Goal: Information Seeking & Learning: Check status

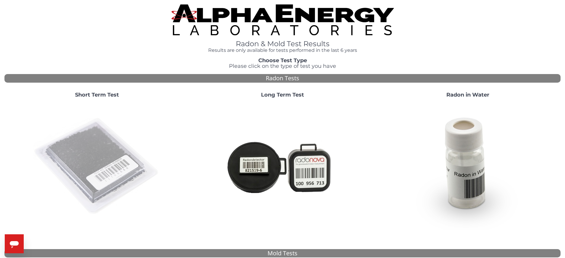
click at [85, 169] on img at bounding box center [97, 167] width 128 height 128
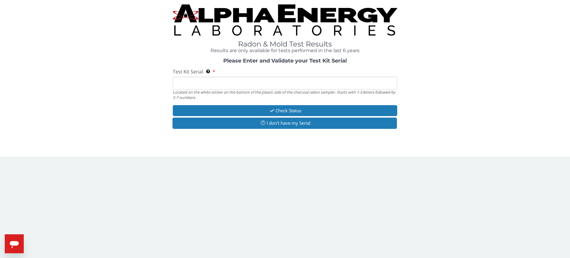
click at [209, 85] on input "Test Kit Serial Located on the white sticker on the bottom of the plastic side …" at bounding box center [285, 83] width 224 height 13
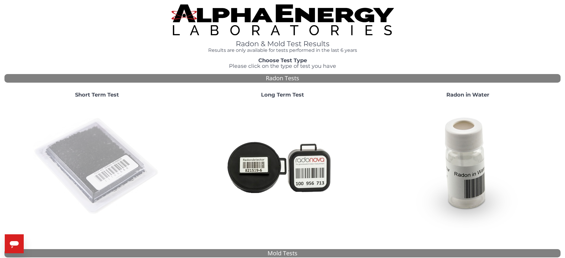
click at [89, 163] on img at bounding box center [97, 167] width 128 height 128
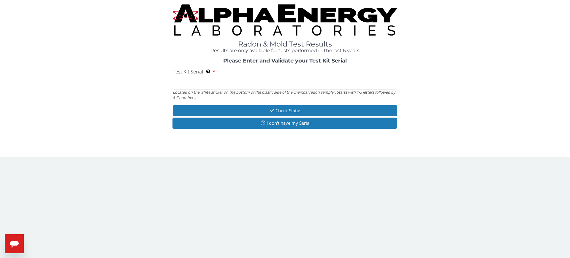
click at [215, 86] on input "Test Kit Serial Located on the white sticker on the bottom of the plastic side …" at bounding box center [285, 83] width 224 height 13
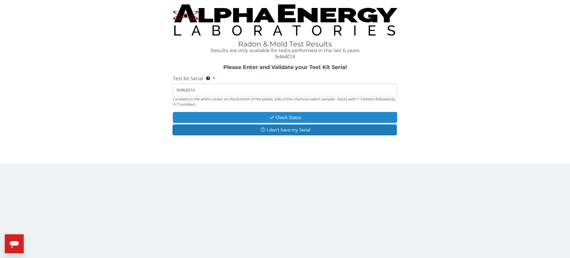
type input "fe464014"
click at [261, 117] on button "Check Status" at bounding box center [285, 117] width 224 height 11
